Goal: Task Accomplishment & Management: Use online tool/utility

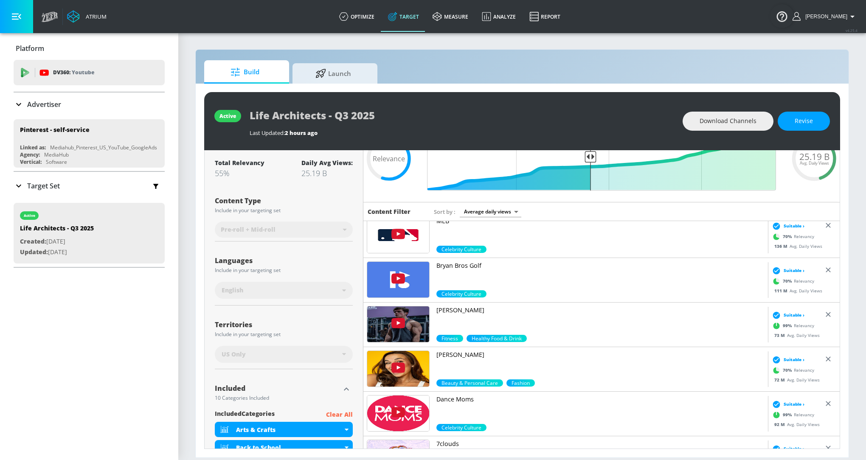
scroll to position [87, 0]
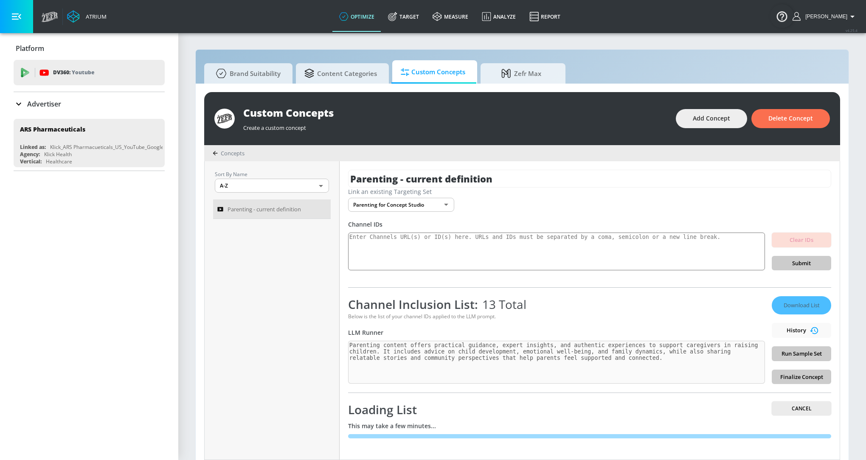
scroll to position [8, 0]
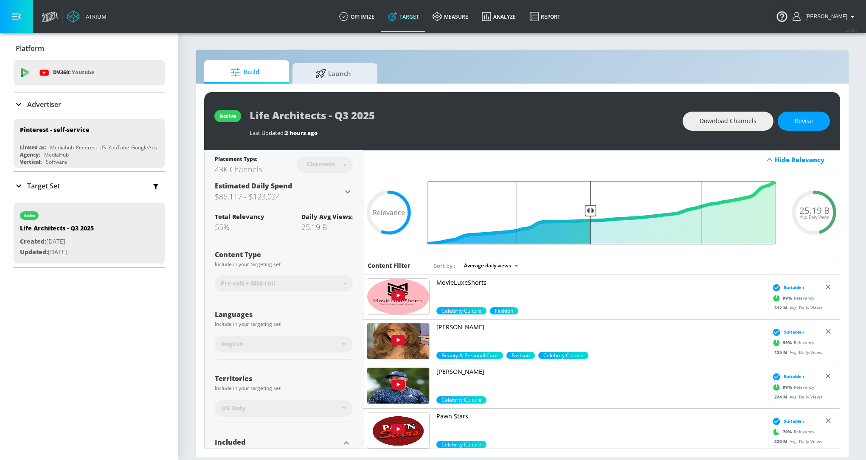
drag, startPoint x: 588, startPoint y: 211, endPoint x: 568, endPoint y: 210, distance: 20.0
click at [568, 211] on input "Final Threshold" at bounding box center [601, 212] width 357 height 63
click at [810, 116] on span "Revise" at bounding box center [803, 121] width 18 height 11
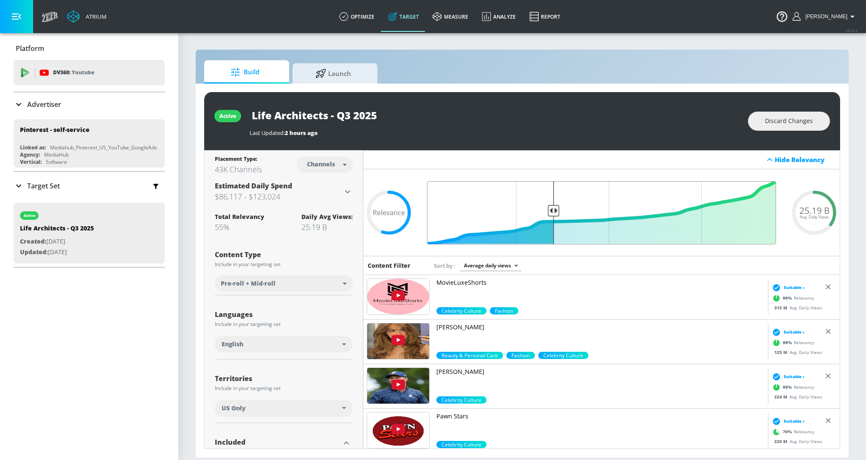
drag, startPoint x: 590, startPoint y: 211, endPoint x: 554, endPoint y: 211, distance: 35.2
click at [554, 211] on input "Final Threshold" at bounding box center [601, 212] width 357 height 63
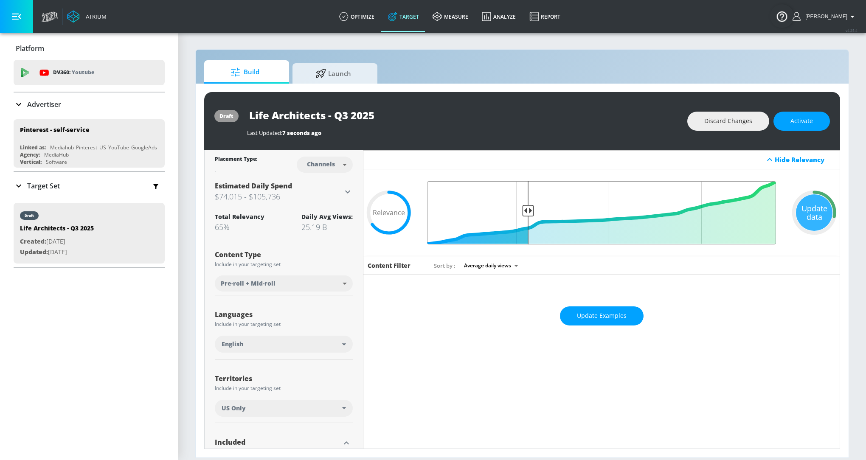
drag, startPoint x: 553, startPoint y: 211, endPoint x: 529, endPoint y: 211, distance: 24.6
click at [529, 211] on input "Final Threshold" at bounding box center [601, 212] width 357 height 63
type input "0.71"
click at [531, 211] on input "Final Threshold" at bounding box center [601, 212] width 357 height 63
click at [581, 318] on span "Update Examples" at bounding box center [602, 316] width 50 height 11
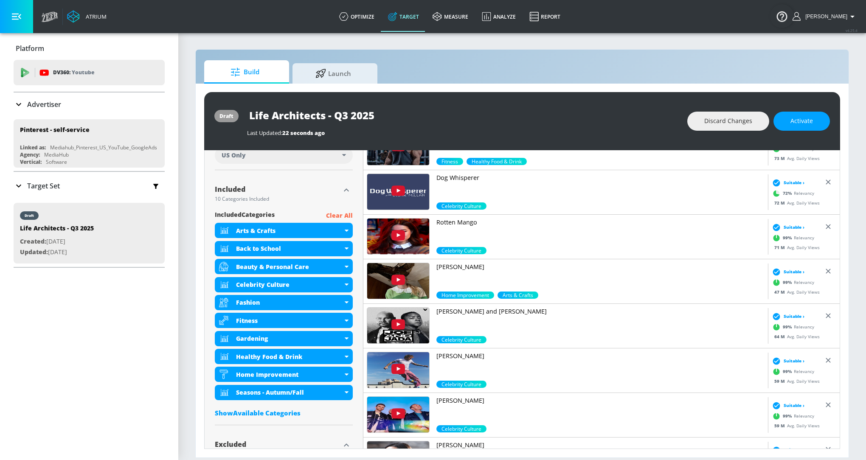
scroll to position [345, 0]
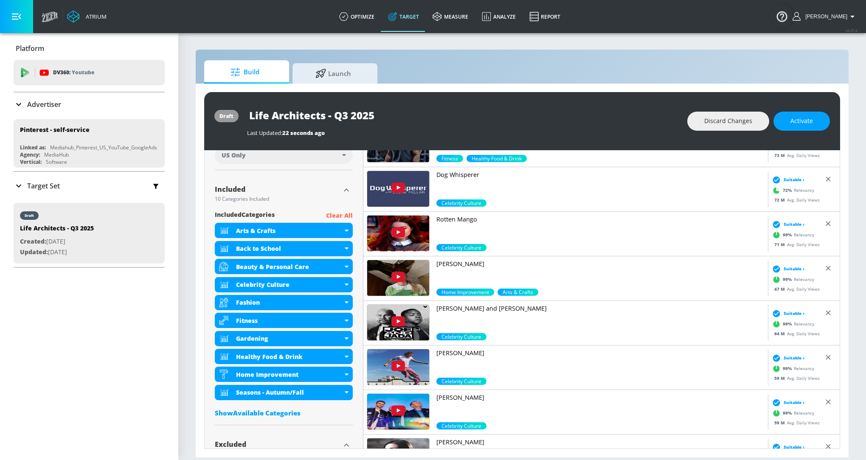
click at [456, 218] on p "Rotten Mango" at bounding box center [600, 219] width 328 height 8
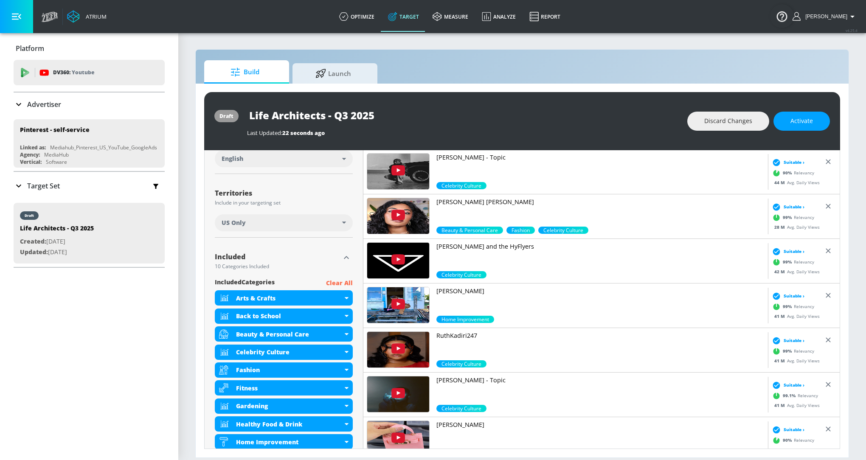
scroll to position [1189, 0]
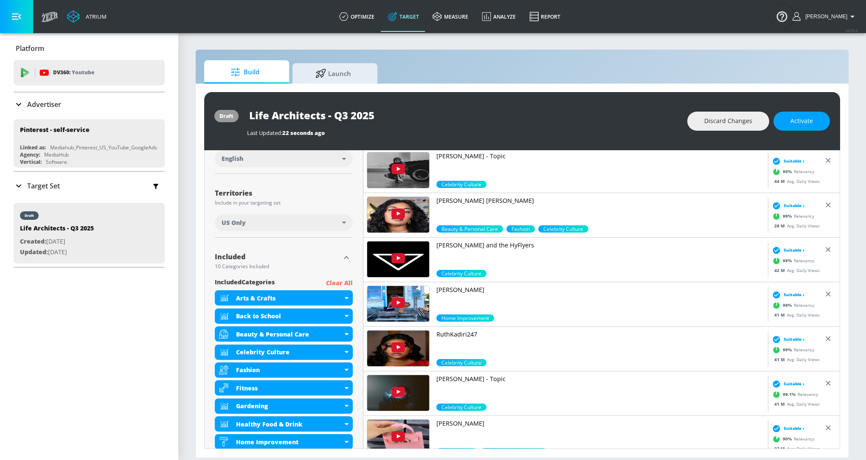
click at [478, 195] on div "Monica Ravi-Conway Beauty & Personal Care Fashion Celebrity Culture" at bounding box center [565, 215] width 404 height 45
click at [480, 202] on p "Monica Ravi-Conway" at bounding box center [600, 201] width 328 height 8
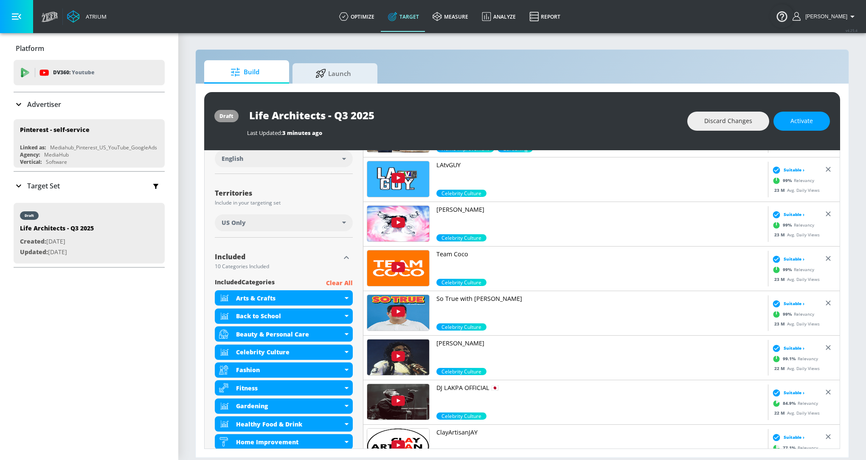
scroll to position [3585, 0]
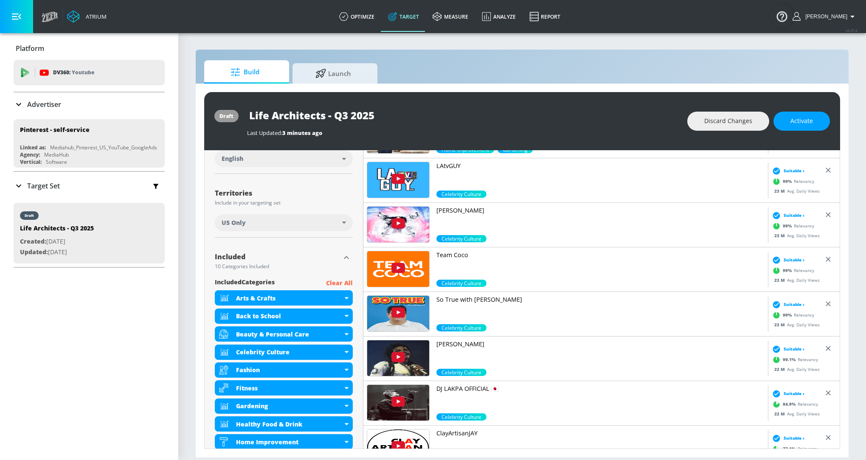
click at [457, 252] on div "Tool_Tips Home Improvement Arts & Crafts Suitable › 86.8 % Relevancy 16 M Avg. …" at bounding box center [601, 386] width 477 height 593
click at [457, 252] on p "Team Coco" at bounding box center [600, 255] width 328 height 8
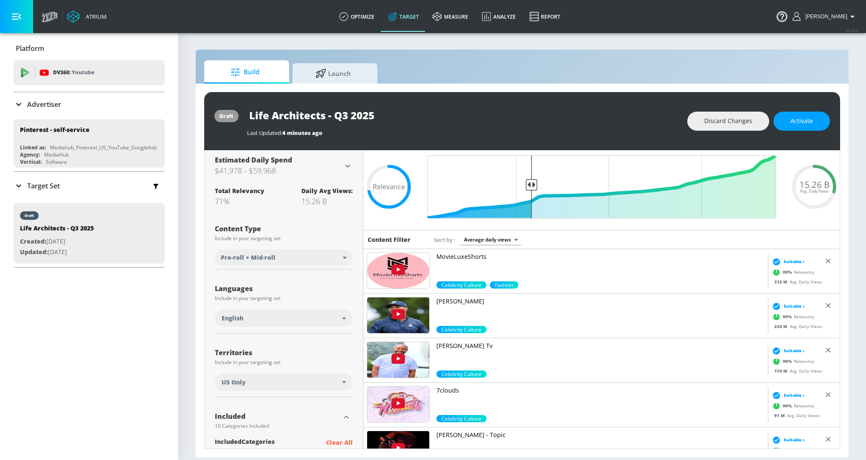
scroll to position [25, 0]
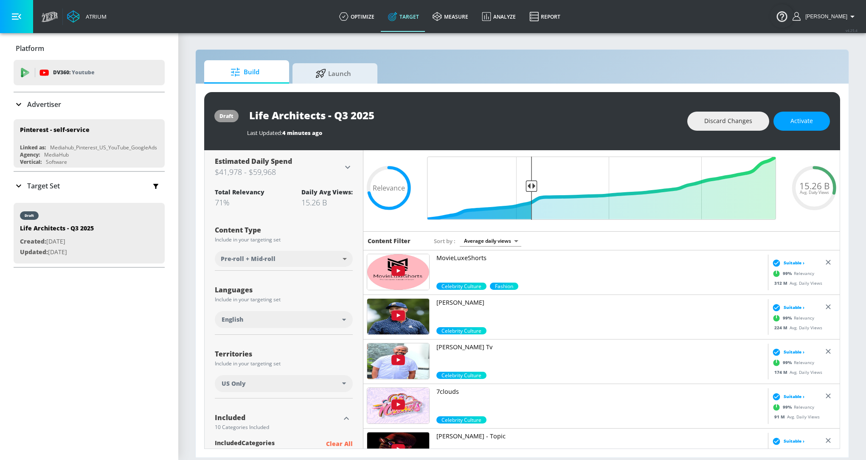
click at [474, 260] on p "MovieLuxeShorts" at bounding box center [600, 258] width 328 height 8
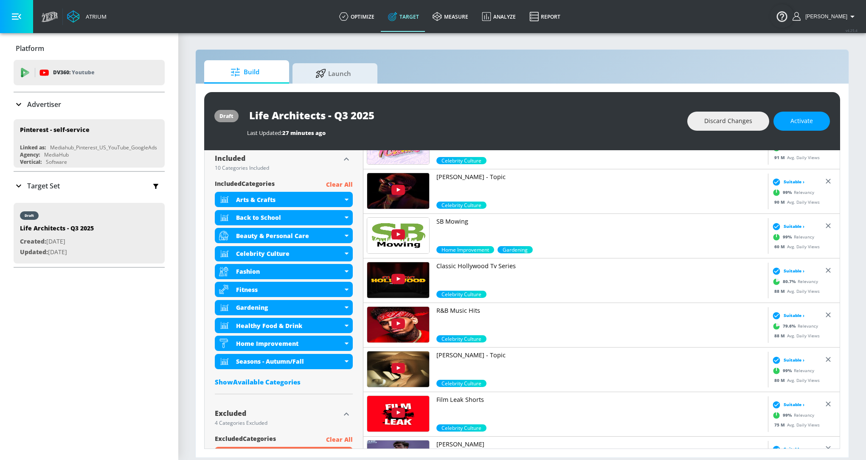
scroll to position [0, 0]
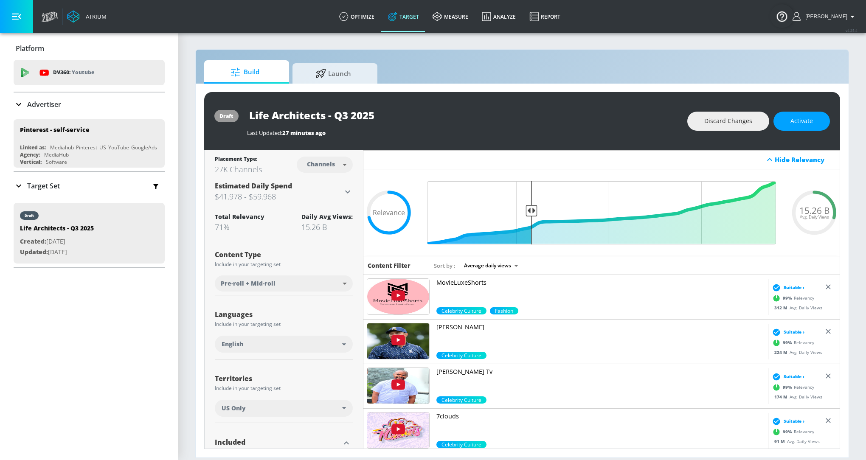
click at [504, 262] on body "Atrium optimize Target measure Analyze Report optimize Target measure Analyze R…" at bounding box center [433, 230] width 866 height 460
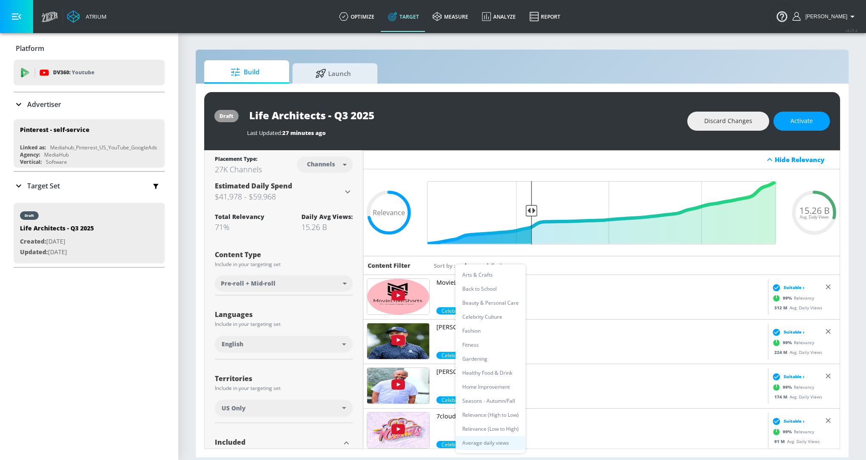
click at [493, 303] on li "Beauty & Personal Care" at bounding box center [490, 303] width 70 height 14
type input "e365d105-fd1c-4e0b-9bc6-3361c7e40e6c"
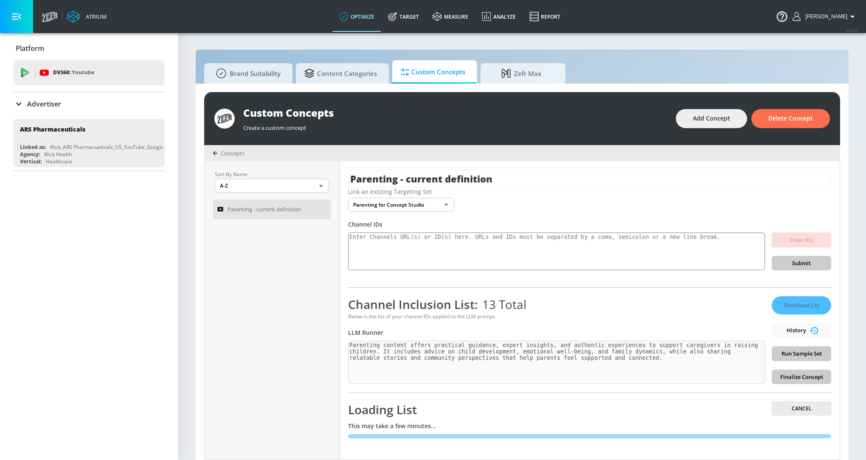
scroll to position [8, 0]
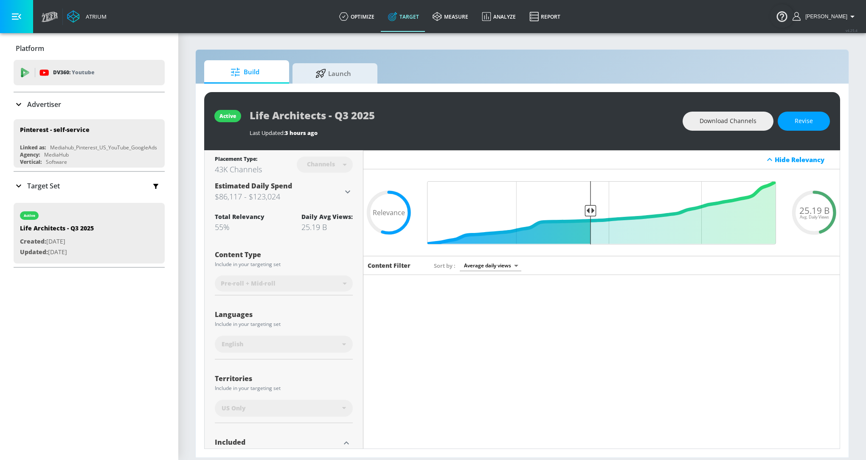
scroll to position [320, 0]
